Goal: Task Accomplishment & Management: Use online tool/utility

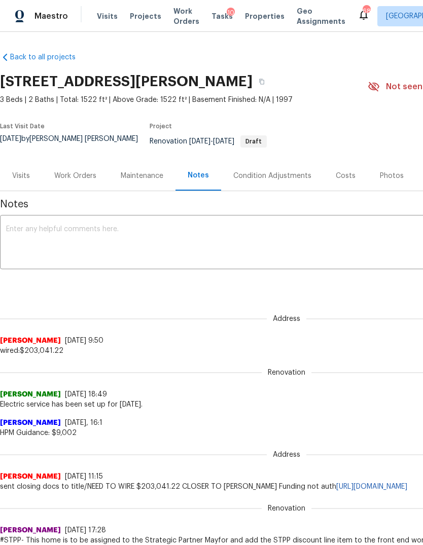
scroll to position [-1, 0]
click at [86, 175] on div "Work Orders" at bounding box center [75, 176] width 42 height 10
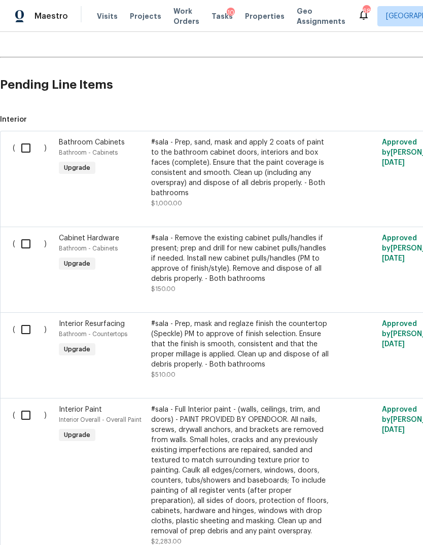
scroll to position [243, 0]
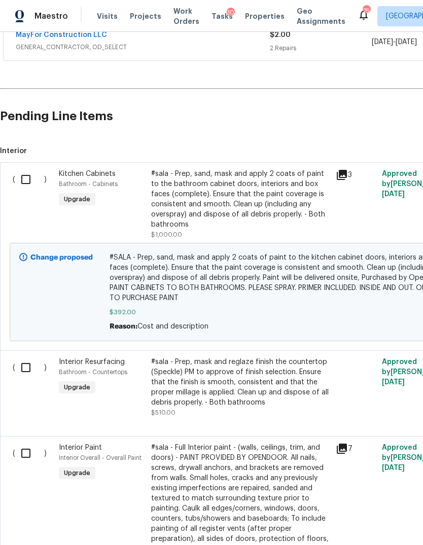
scroll to position [212, 0]
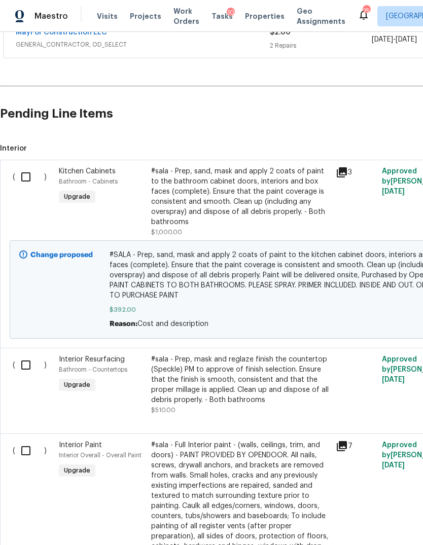
click at [32, 184] on input "checkbox" at bounding box center [29, 176] width 29 height 21
checkbox input "true"
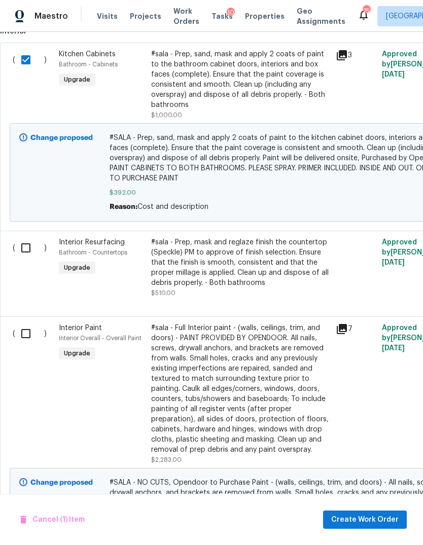
scroll to position [330, 0]
click at [22, 344] on input "checkbox" at bounding box center [29, 332] width 29 height 21
checkbox input "true"
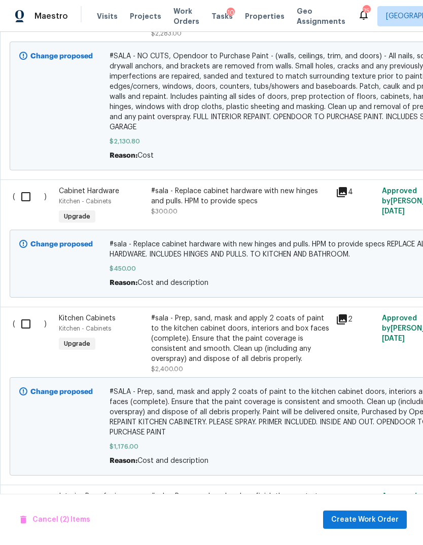
scroll to position [757, 0]
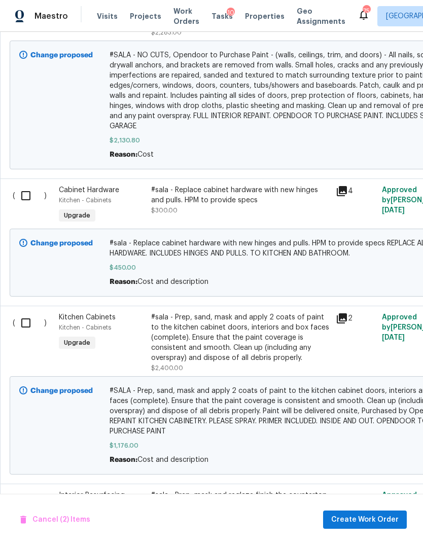
click at [31, 202] on input "checkbox" at bounding box center [29, 195] width 29 height 21
checkbox input "true"
click at [31, 331] on input "checkbox" at bounding box center [29, 322] width 29 height 21
checkbox input "true"
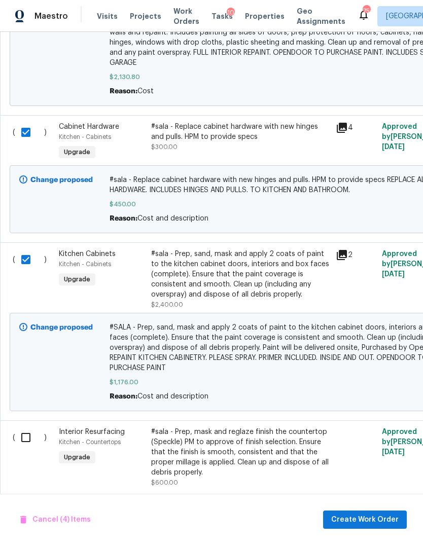
scroll to position [820, 0]
click at [376, 520] on span "Create Work Order" at bounding box center [364, 520] width 67 height 13
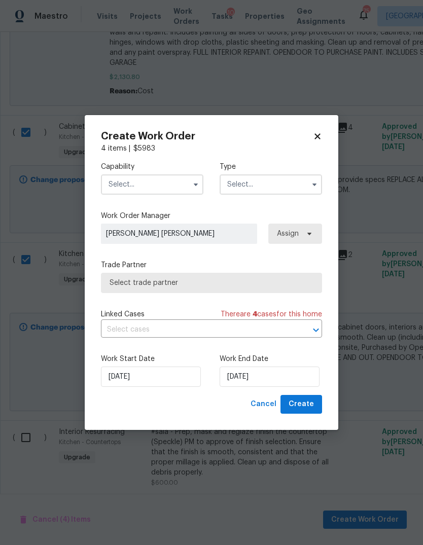
click at [175, 189] on input "text" at bounding box center [152, 184] width 102 height 20
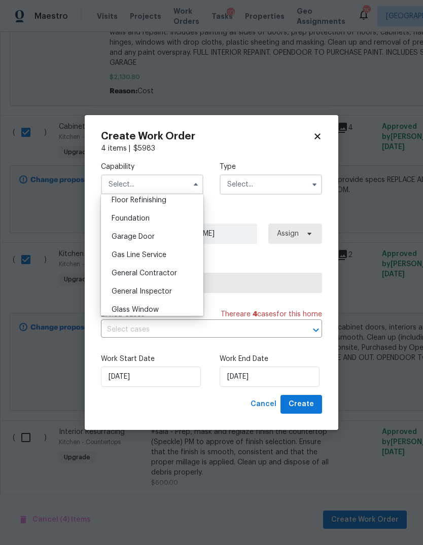
scroll to position [421, 0]
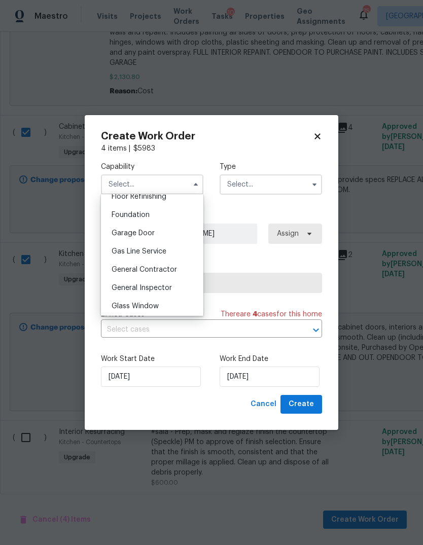
click at [163, 267] on span "General Contractor" at bounding box center [144, 269] width 65 height 7
type input "General Contractor"
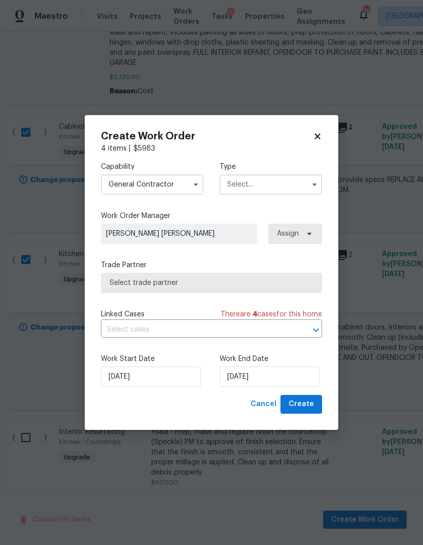
click at [287, 184] on input "text" at bounding box center [271, 184] width 102 height 20
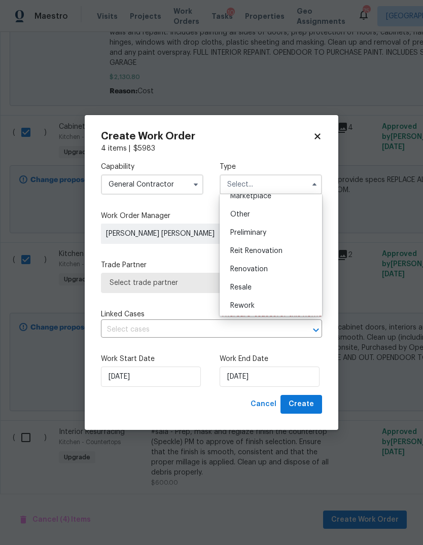
scroll to position [192, 0]
click at [274, 265] on div "Renovation" at bounding box center [270, 270] width 97 height 18
type input "Renovation"
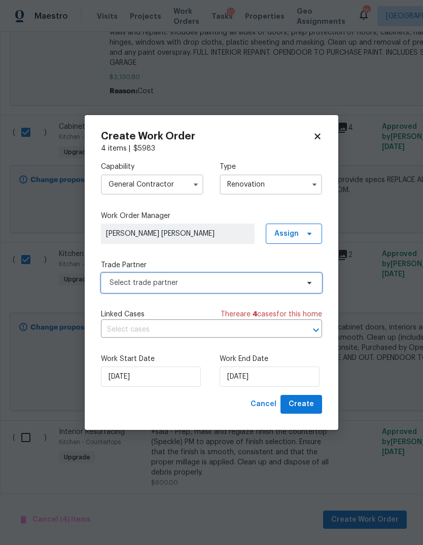
click at [294, 284] on span "Select trade partner" at bounding box center [204, 283] width 189 height 10
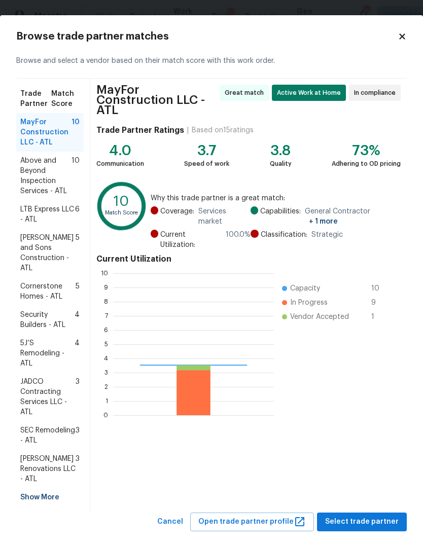
scroll to position [142, 161]
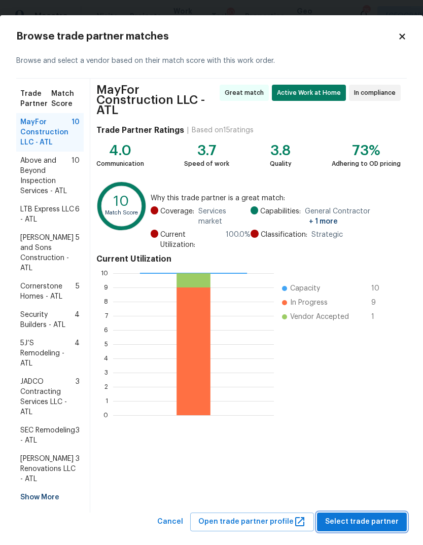
click at [382, 521] on span "Select trade partner" at bounding box center [362, 522] width 74 height 13
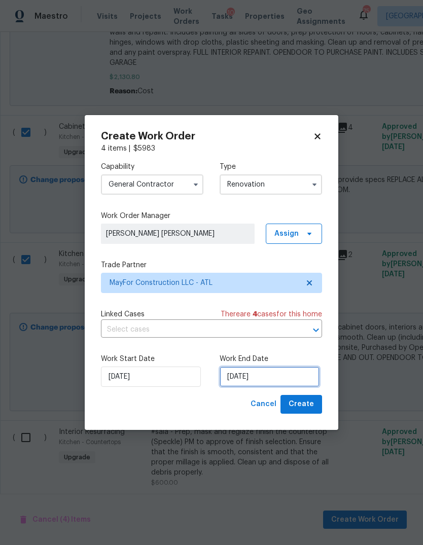
click at [283, 376] on input "[DATE]" at bounding box center [270, 377] width 100 height 20
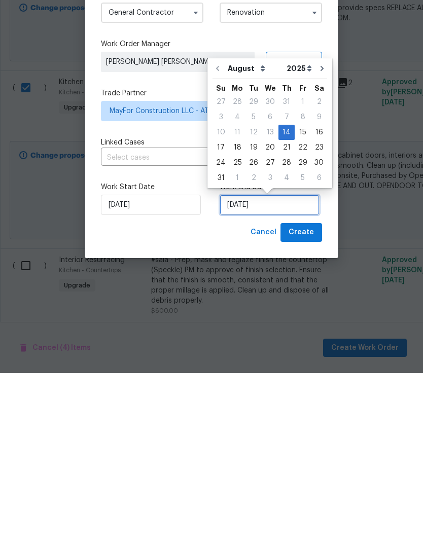
scroll to position [19, 0]
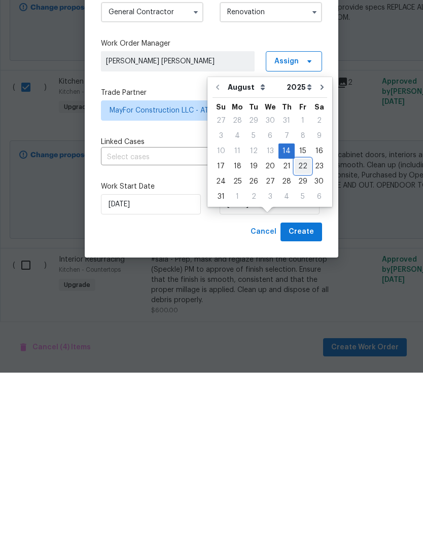
click at [296, 332] on div "22" at bounding box center [303, 339] width 16 height 14
type input "8/22/2025"
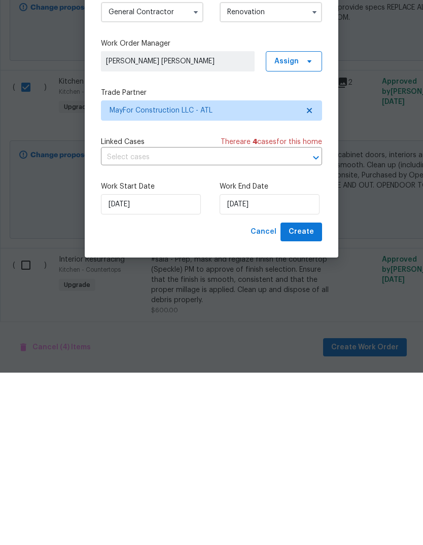
scroll to position [38, 0]
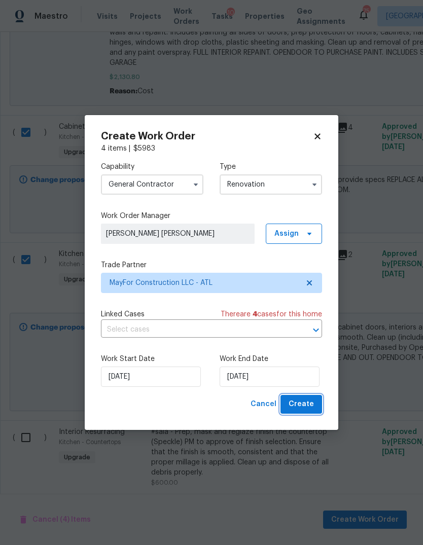
click at [312, 408] on span "Create" at bounding box center [300, 404] width 25 height 13
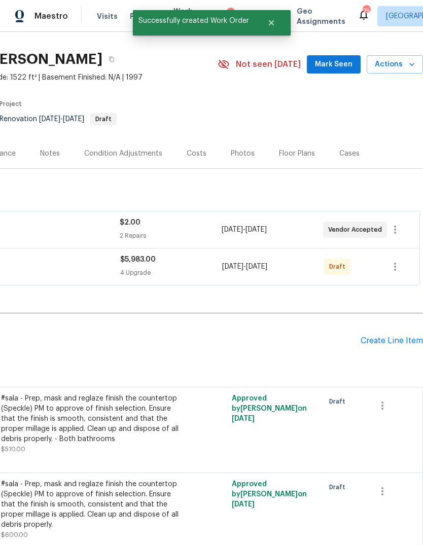
scroll to position [11, 136]
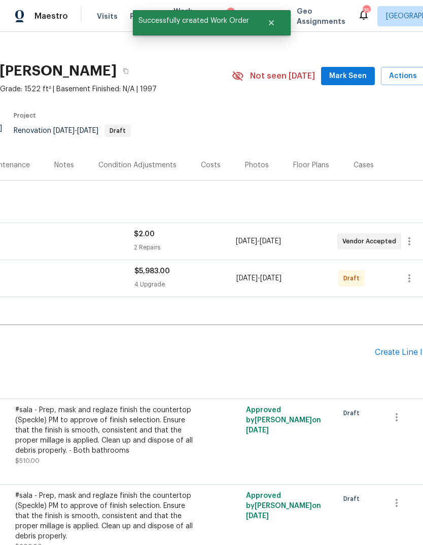
click at [209, 170] on div "Costs" at bounding box center [211, 165] width 20 height 10
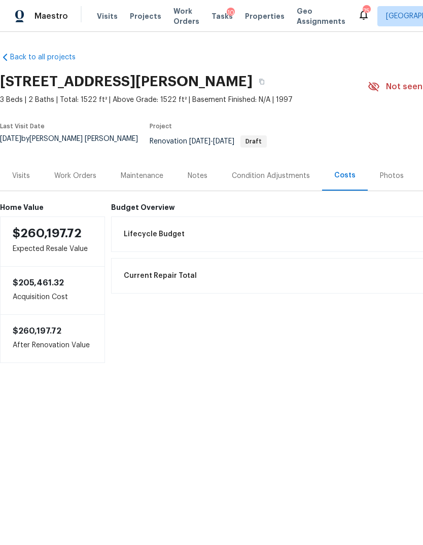
click at [196, 176] on div "Notes" at bounding box center [198, 176] width 20 height 10
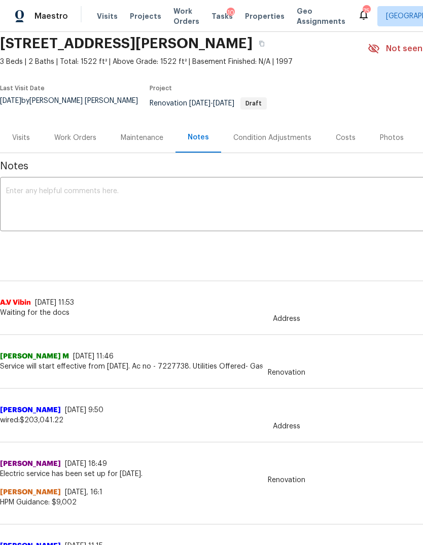
scroll to position [38, 0]
click at [74, 130] on div "Work Orders" at bounding box center [75, 138] width 66 height 30
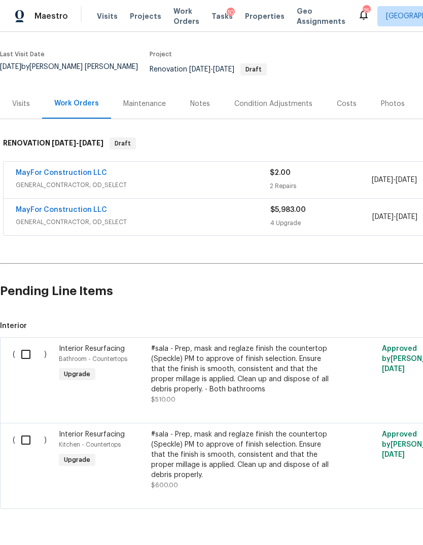
scroll to position [70, 0]
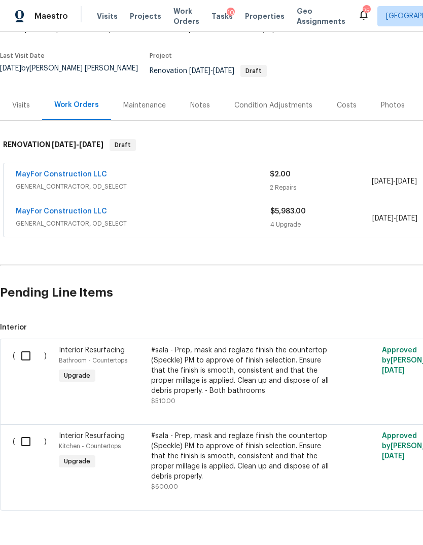
click at [29, 354] on input "checkbox" at bounding box center [29, 355] width 29 height 21
checkbox input "true"
click at [26, 442] on input "checkbox" at bounding box center [29, 441] width 29 height 21
checkbox input "true"
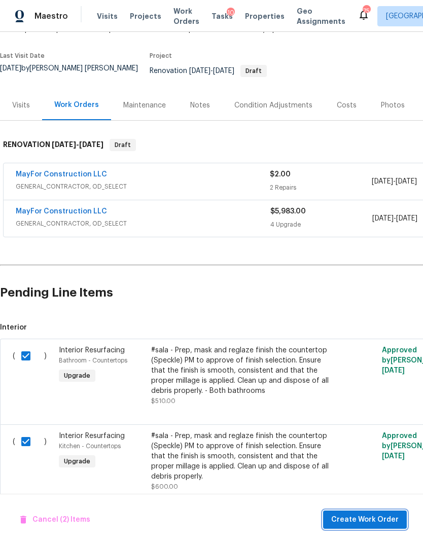
click at [368, 528] on button "Create Work Order" at bounding box center [365, 520] width 84 height 19
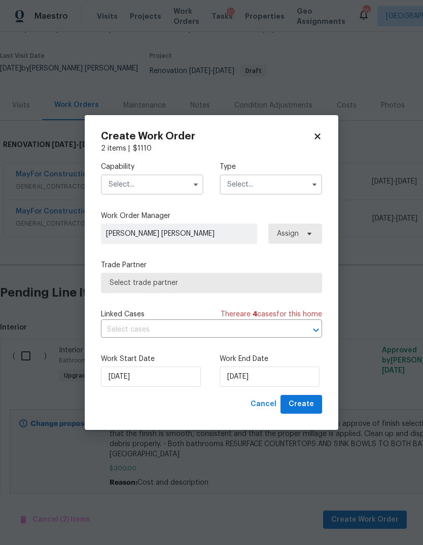
checkbox input "false"
click at [179, 190] on input "text" at bounding box center [152, 184] width 102 height 20
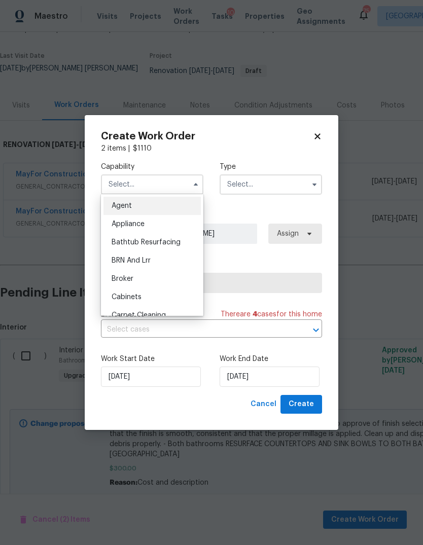
click at [320, 138] on icon at bounding box center [317, 137] width 6 height 6
click at [323, 141] on div "RENOVATION 8/14/25 - 8/27/25 Draft" at bounding box center [286, 145] width 573 height 32
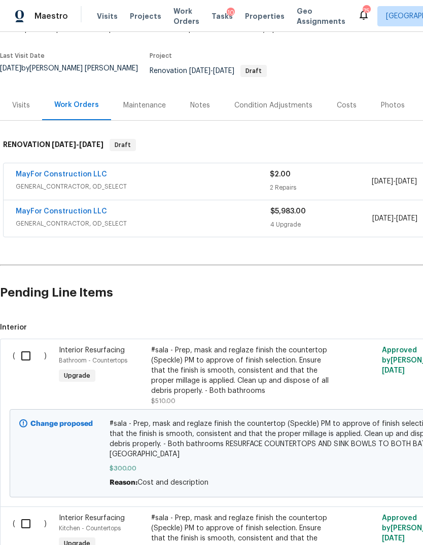
click at [28, 359] on input "checkbox" at bounding box center [29, 355] width 29 height 21
checkbox input "true"
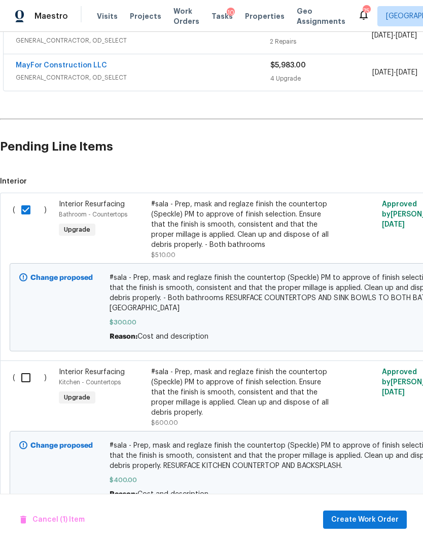
scroll to position [216, -1]
click at [24, 375] on input "checkbox" at bounding box center [29, 378] width 29 height 21
checkbox input "true"
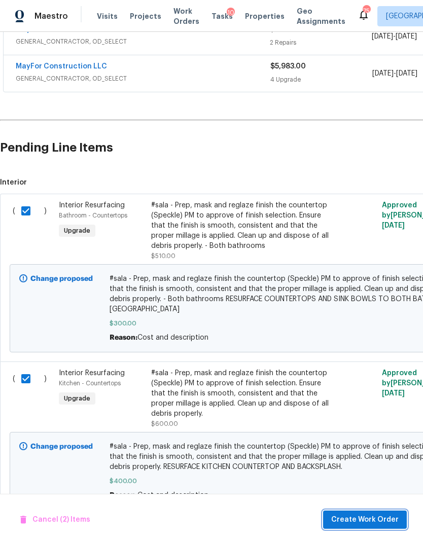
click at [396, 528] on button "Create Work Order" at bounding box center [365, 520] width 84 height 19
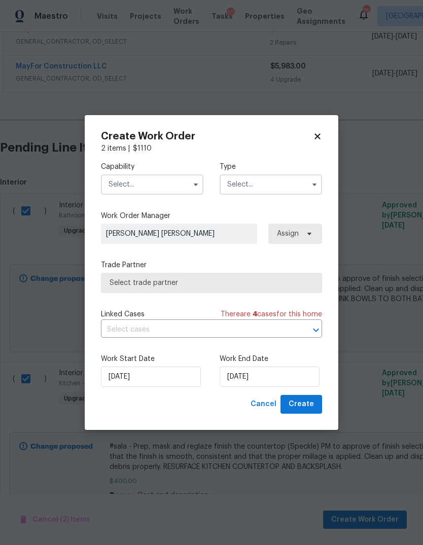
click at [170, 180] on input "text" at bounding box center [152, 184] width 102 height 20
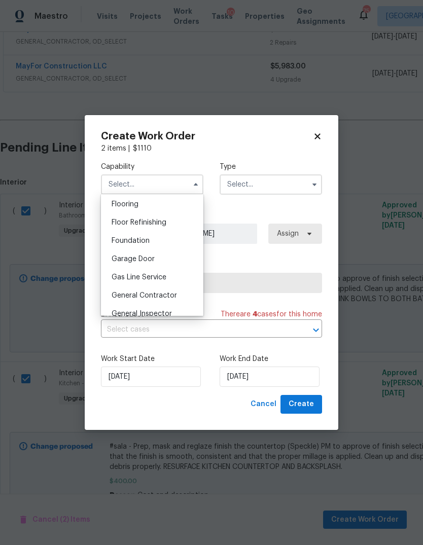
scroll to position [405, 0]
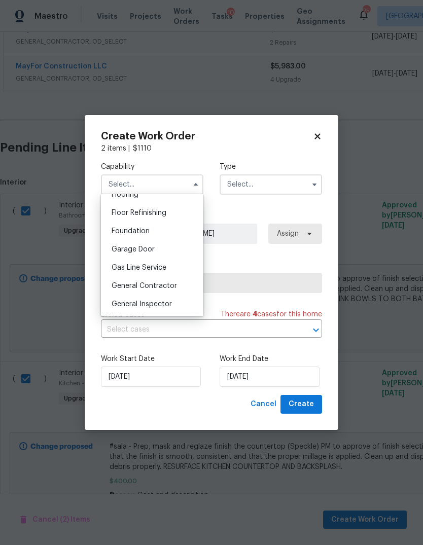
click at [169, 287] on span "General Contractor" at bounding box center [144, 285] width 65 height 7
type input "General Contractor"
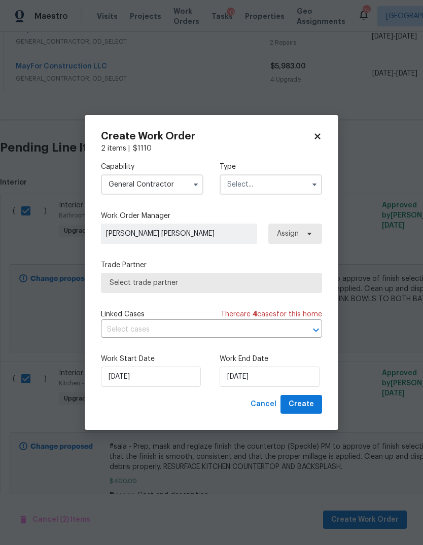
click at [301, 184] on input "text" at bounding box center [271, 184] width 102 height 20
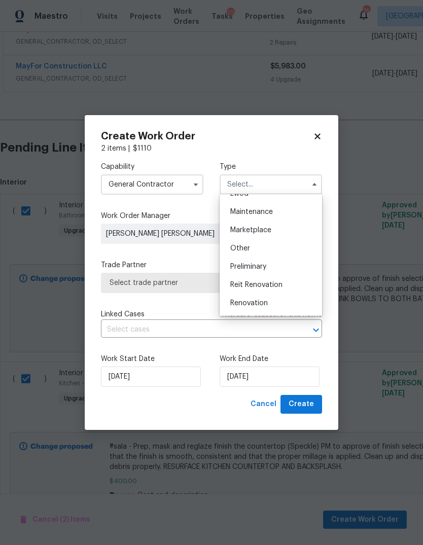
scroll to position [184, 0]
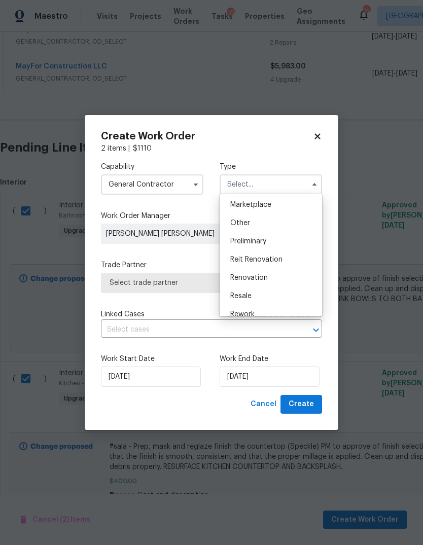
click at [265, 282] on div "Renovation" at bounding box center [270, 278] width 97 height 18
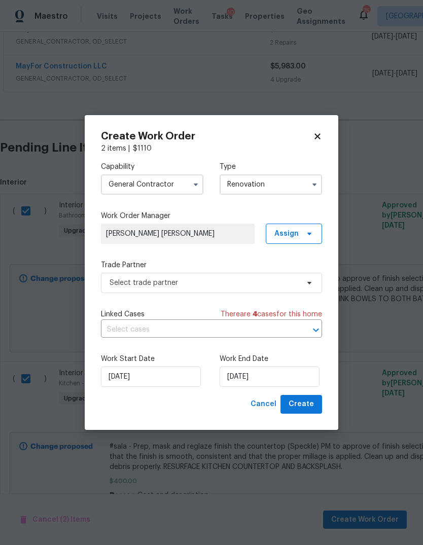
type input "Renovation"
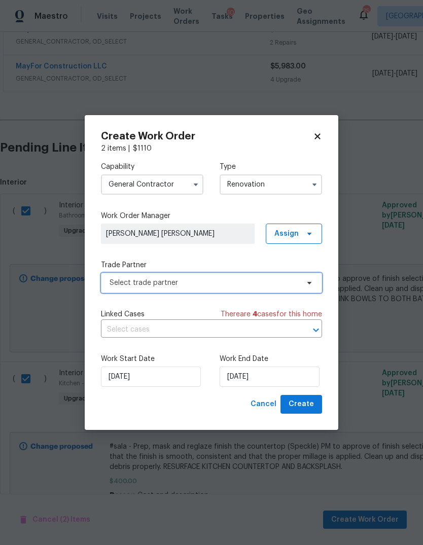
click at [304, 283] on span at bounding box center [307, 283] width 11 height 8
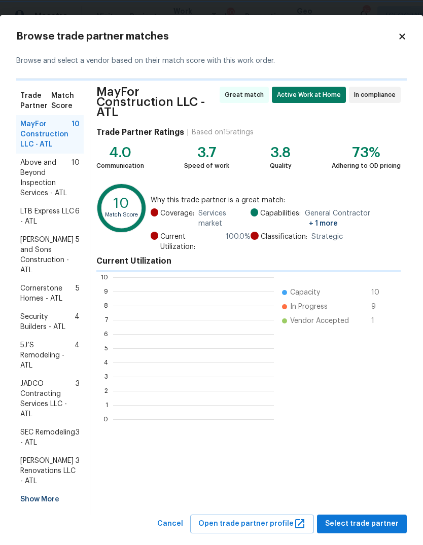
scroll to position [1, 1]
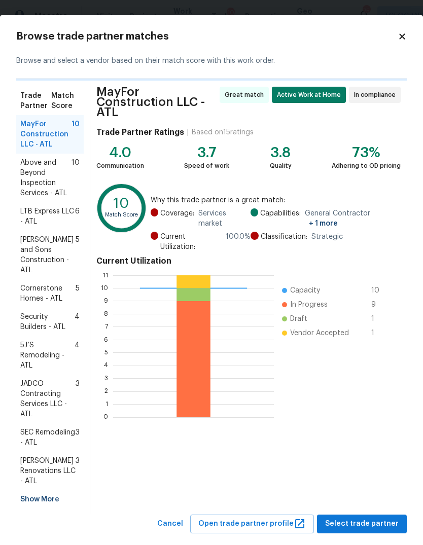
click at [47, 476] on span "Aseem Renovations LLC - ATL" at bounding box center [47, 471] width 55 height 30
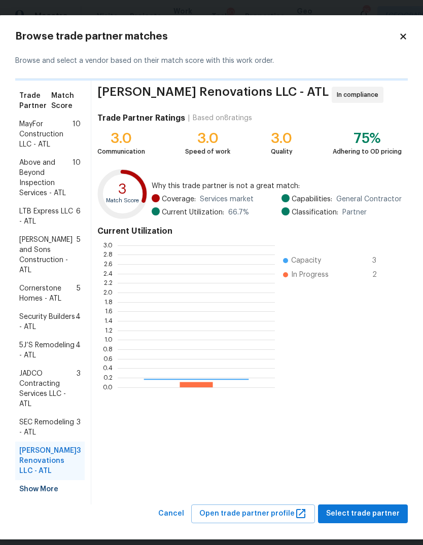
scroll to position [142, 157]
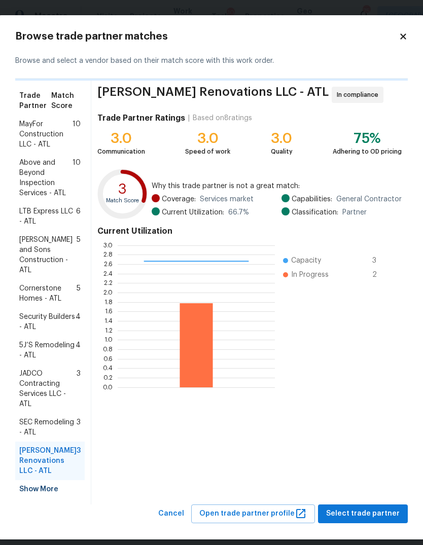
click at [386, 517] on button "Select trade partner" at bounding box center [363, 513] width 90 height 19
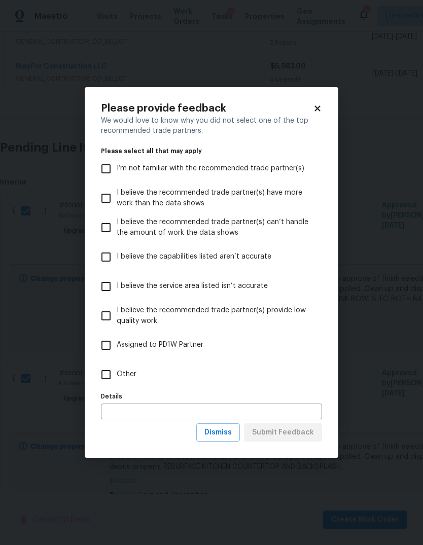
click at [109, 378] on input "Other" at bounding box center [105, 374] width 21 height 21
checkbox input "true"
click at [305, 440] on button "Submit Feedback" at bounding box center [283, 432] width 78 height 19
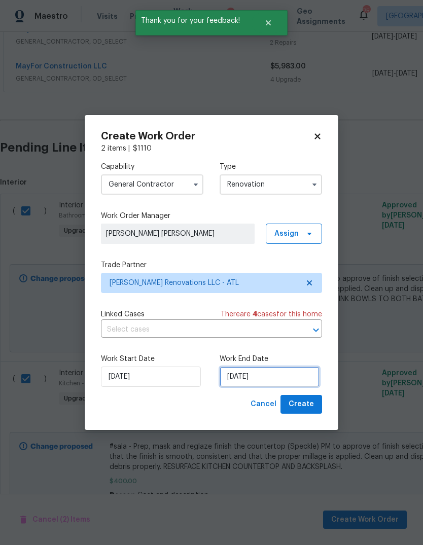
click at [271, 378] on input "[DATE]" at bounding box center [270, 377] width 100 height 20
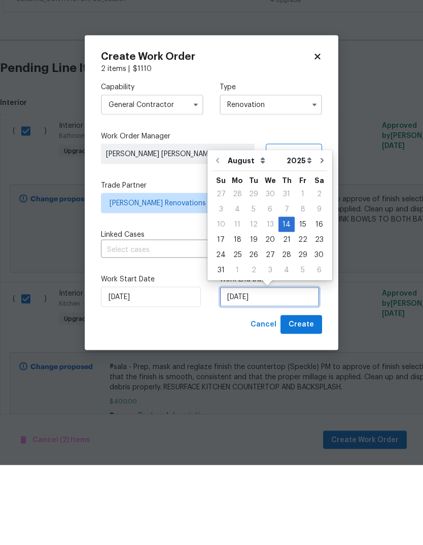
scroll to position [19, 0]
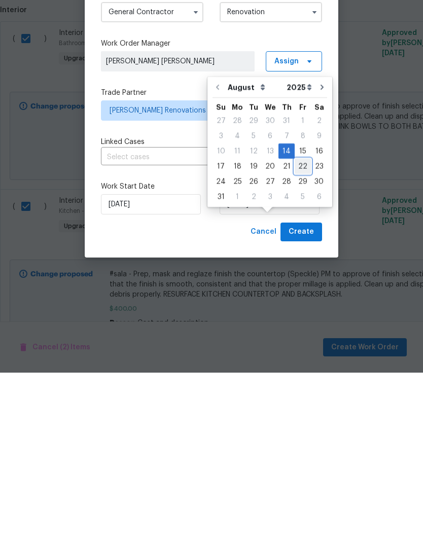
click at [297, 332] on div "22" at bounding box center [303, 339] width 16 height 14
type input "8/22/2025"
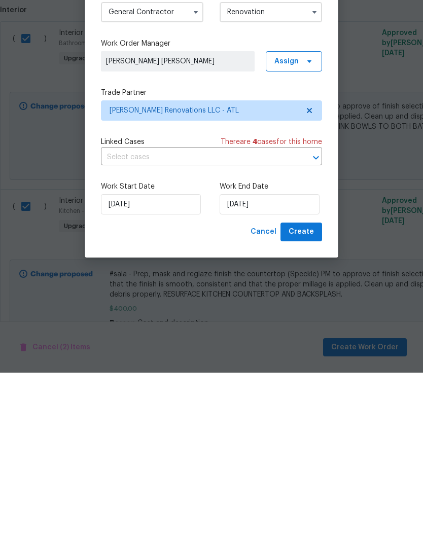
scroll to position [38, 0]
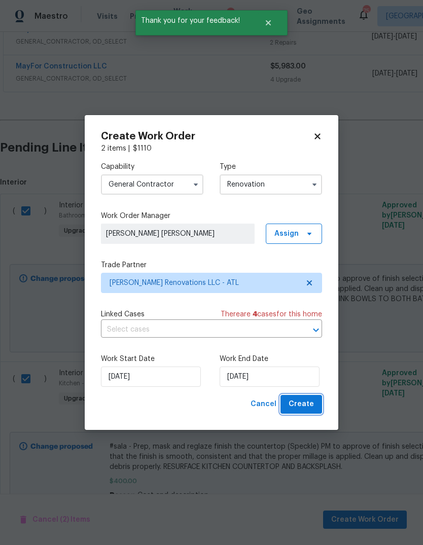
click at [313, 404] on span "Create" at bounding box center [300, 404] width 25 height 13
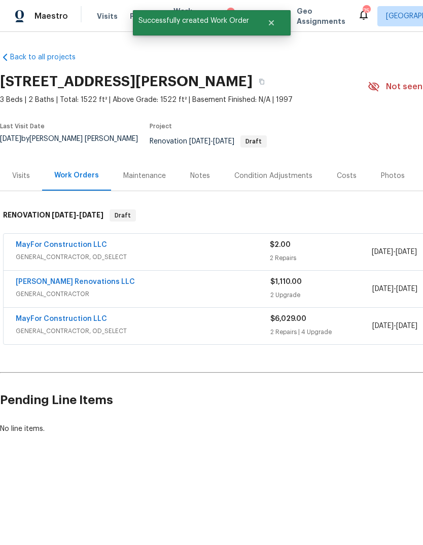
scroll to position [0, 0]
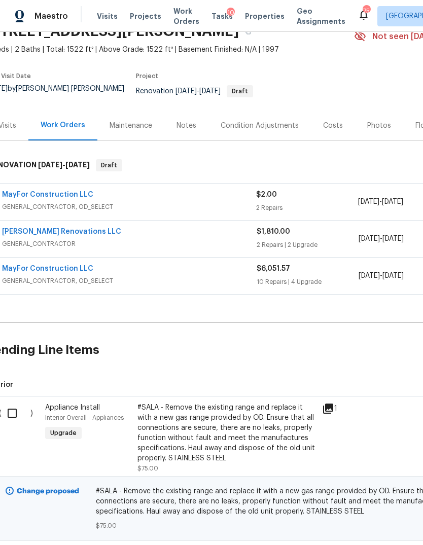
scroll to position [51, 12]
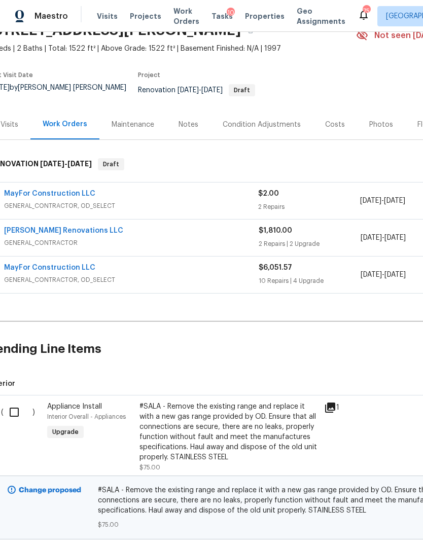
click at [77, 271] on link "MayFor Construction LLC" at bounding box center [49, 267] width 91 height 7
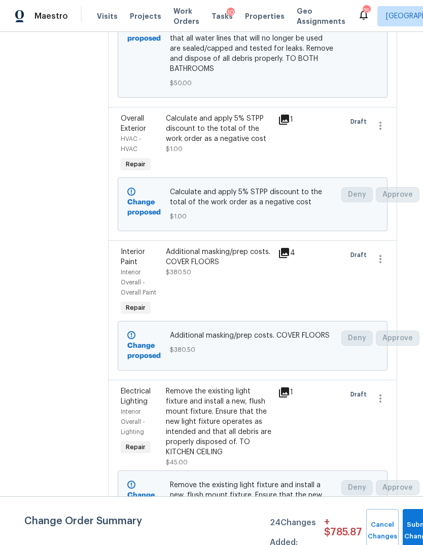
scroll to position [2208, 10]
